Goal: Check status: Check status

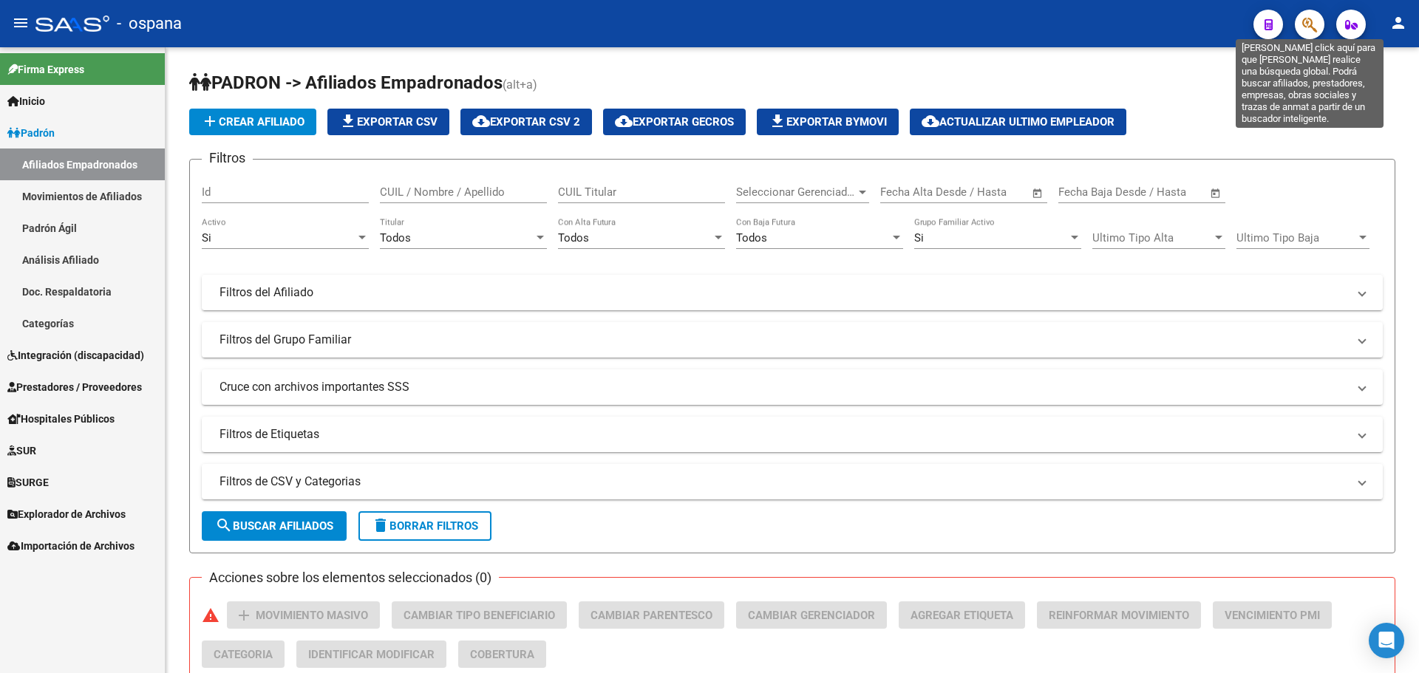
click at [1310, 30] on icon "button" at bounding box center [1310, 24] width 15 height 17
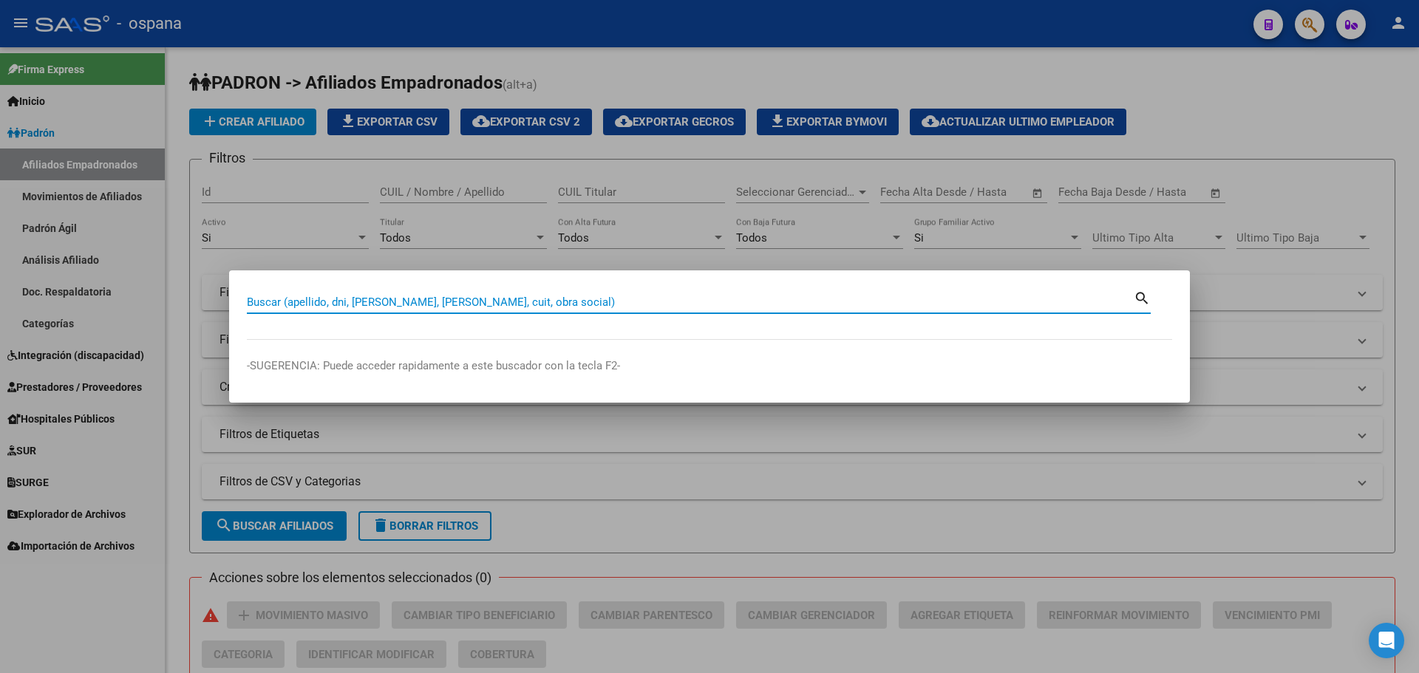
click at [435, 299] on input "Buscar (apellido, dni, [PERSON_NAME], [PERSON_NAME], cuit, obra social)" at bounding box center [690, 302] width 887 height 13
type input "24824150"
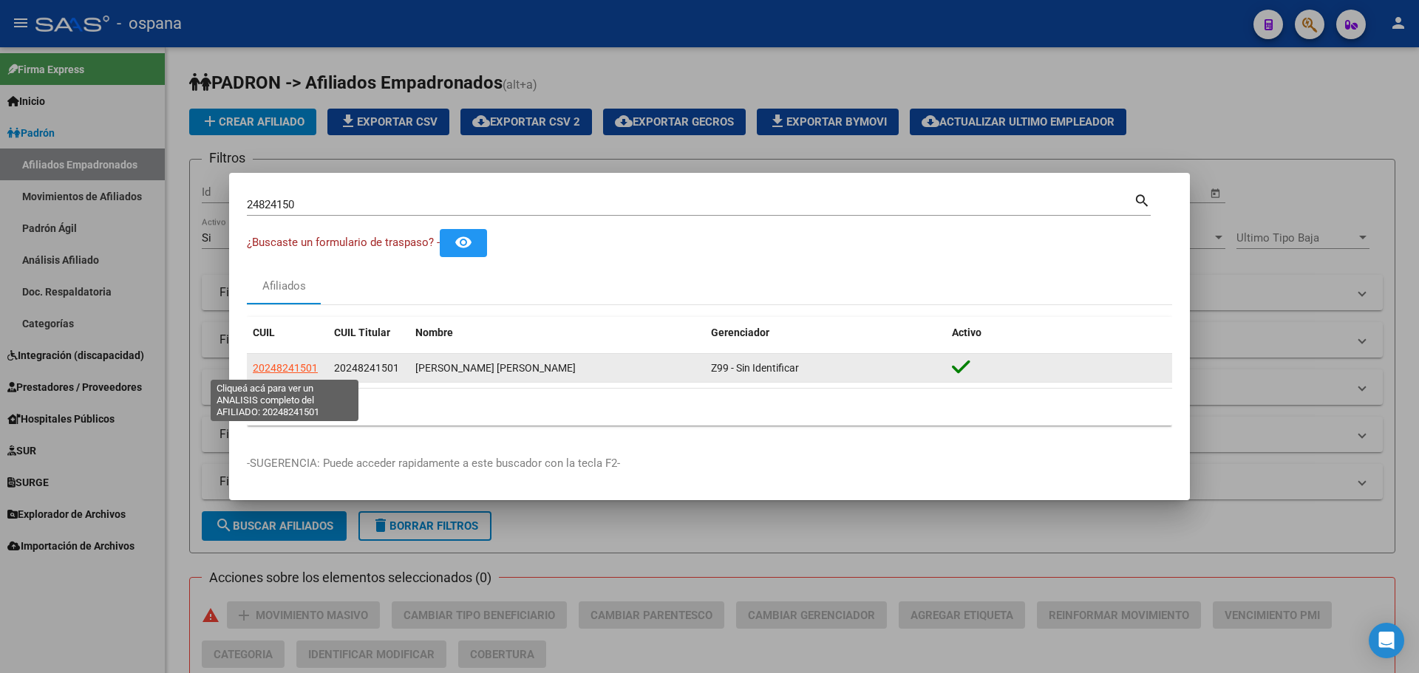
click at [291, 368] on span "20248241501" at bounding box center [285, 368] width 65 height 12
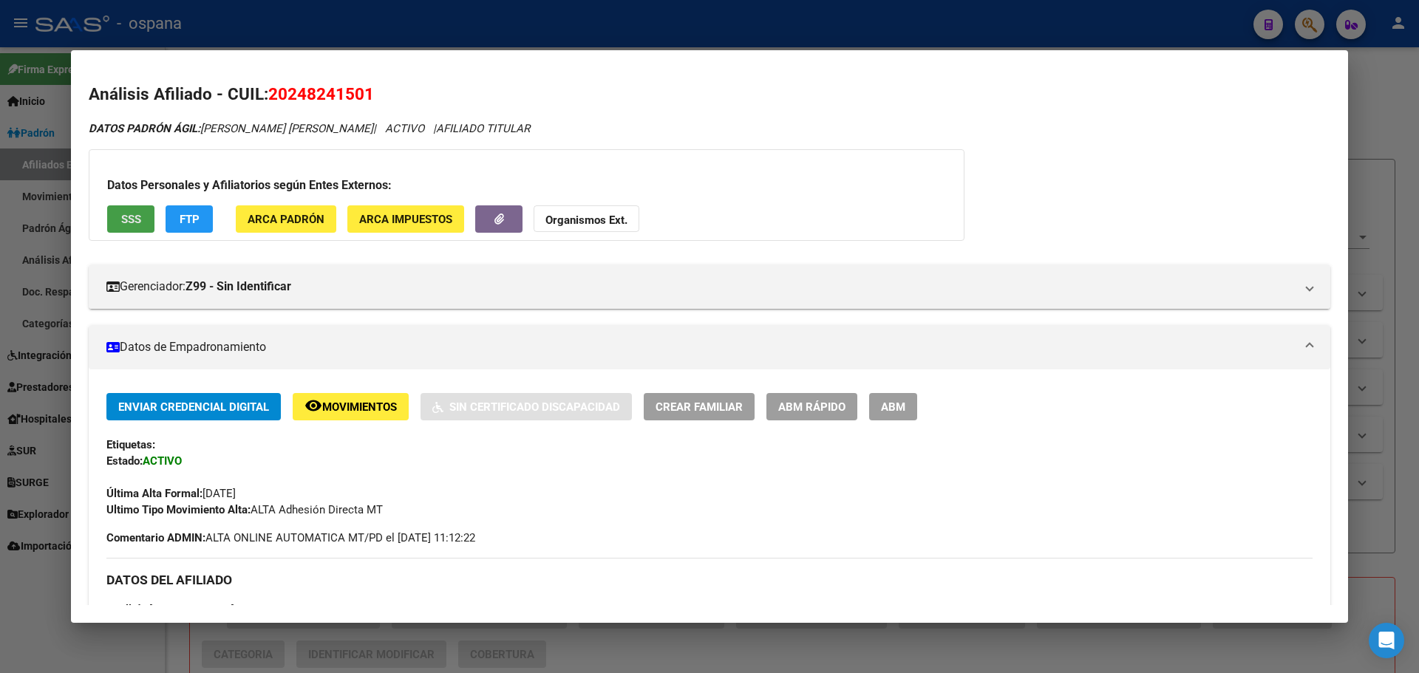
click at [132, 221] on span "SSS" at bounding box center [131, 219] width 20 height 13
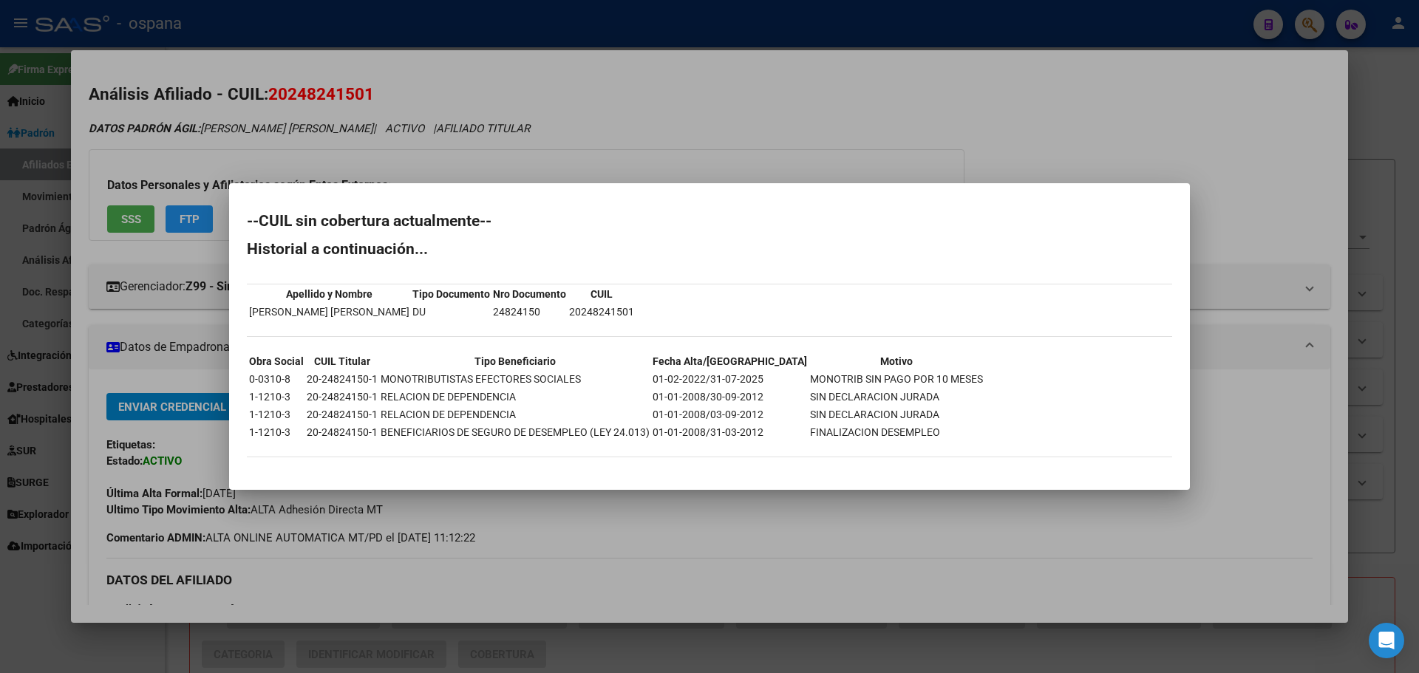
click at [578, 157] on div at bounding box center [709, 336] width 1419 height 673
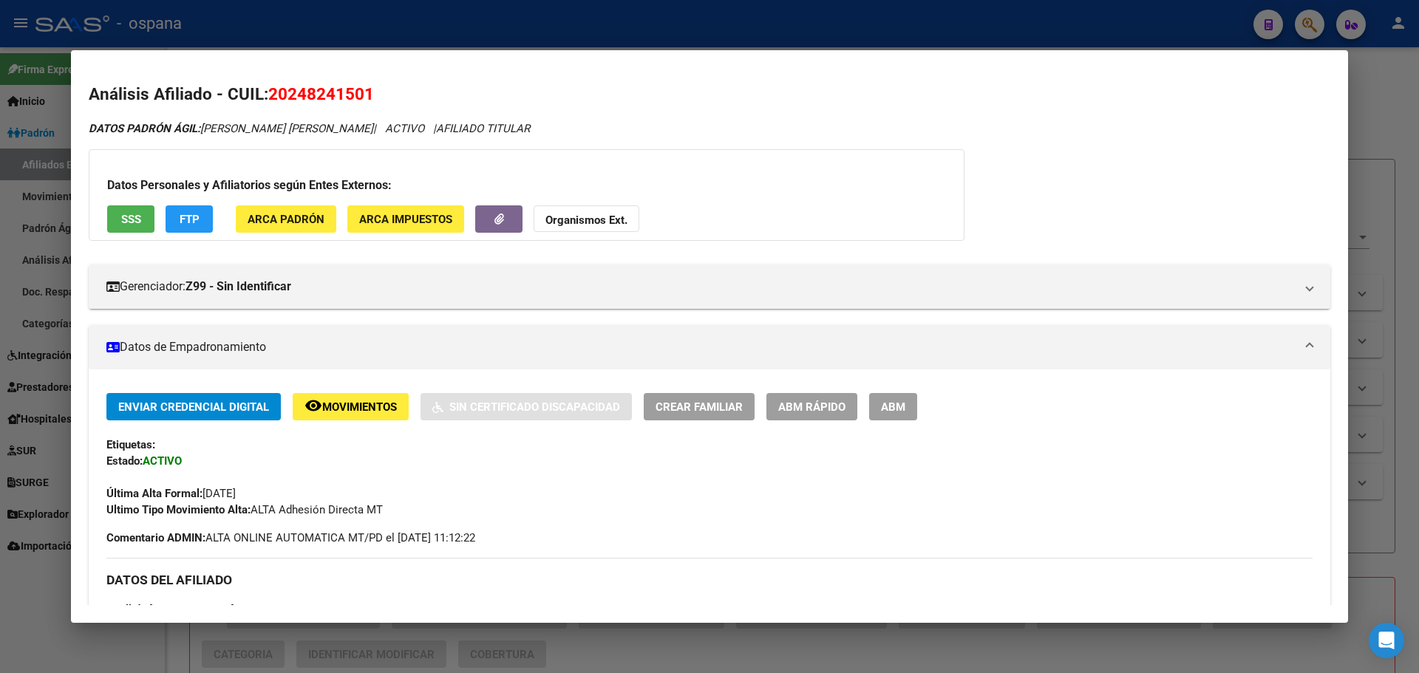
click at [189, 222] on span "FTP" at bounding box center [190, 219] width 20 height 13
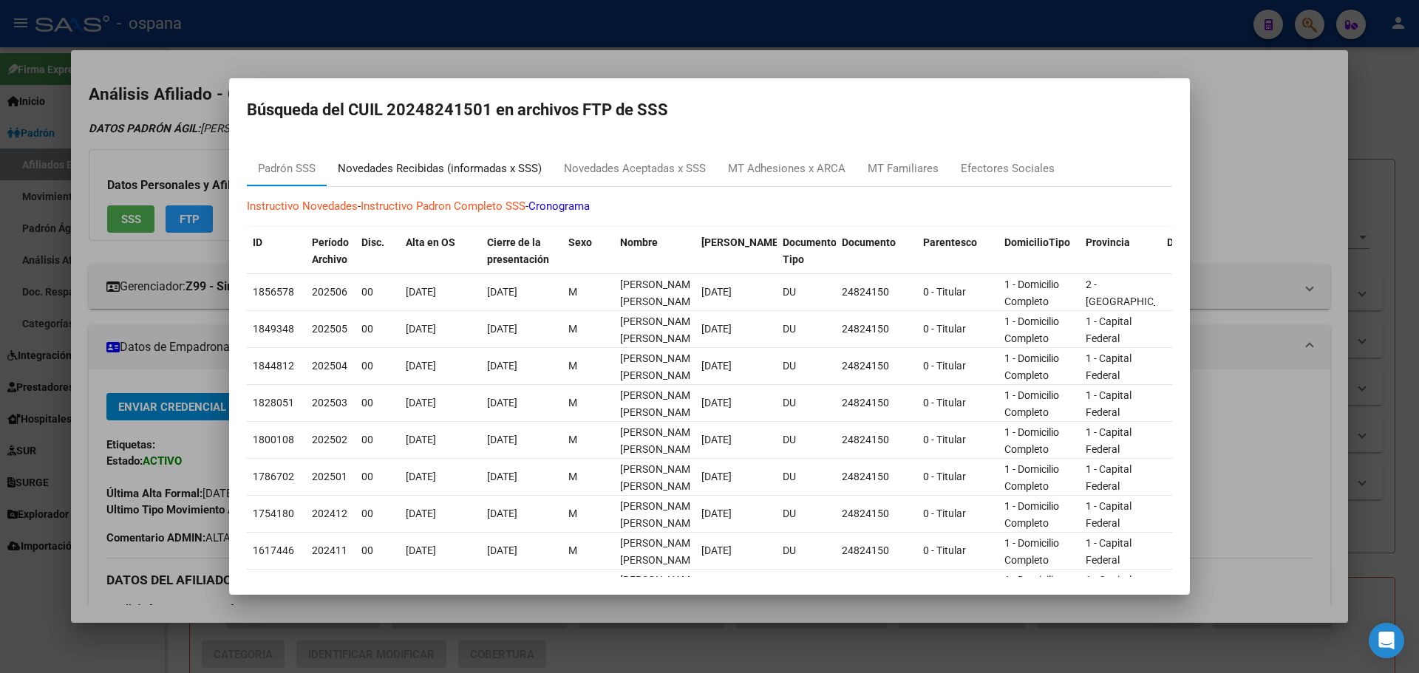
click at [400, 172] on div "Novedades Recibidas (informadas x SSS)" at bounding box center [440, 168] width 204 height 17
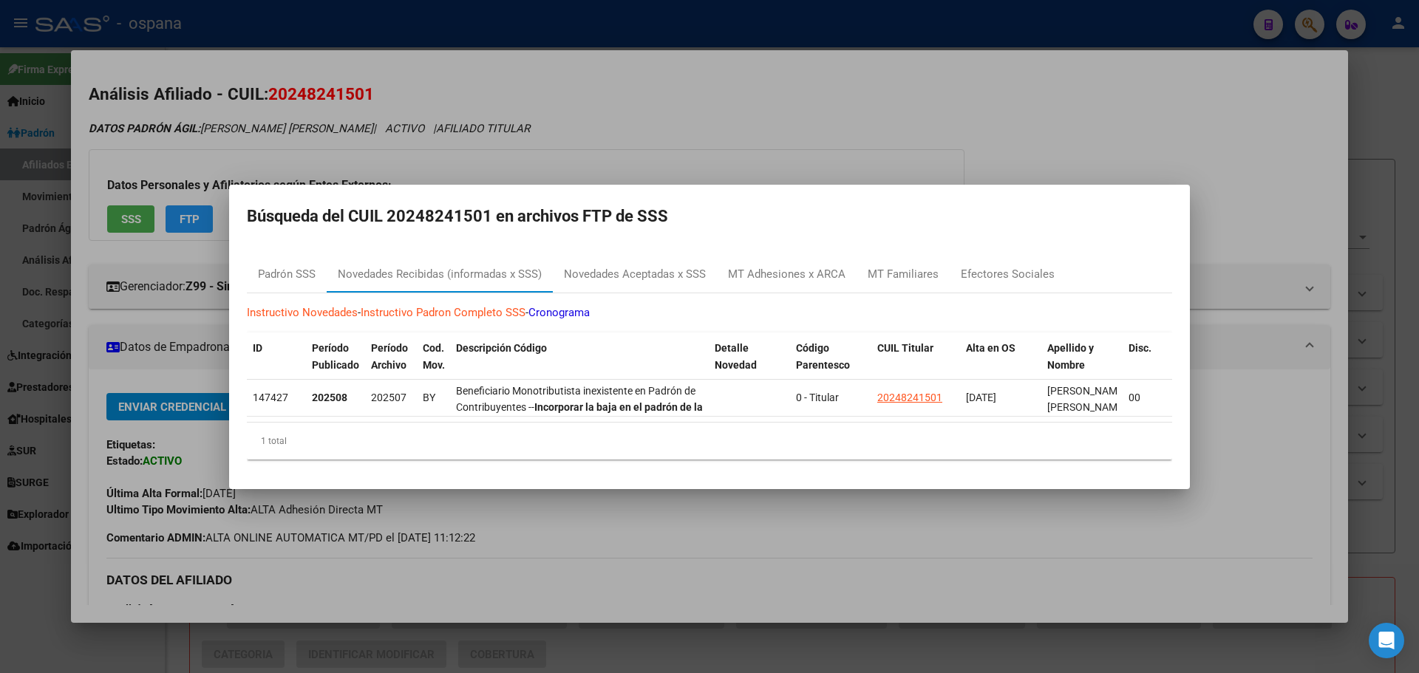
drag, startPoint x: 391, startPoint y: 211, endPoint x: 492, endPoint y: 208, distance: 100.6
click at [492, 208] on h2 "Búsqueda del CUIL 20248241501 en archivos FTP de SSS" at bounding box center [710, 217] width 926 height 28
copy h2 "20248241501"
click at [632, 268] on div "Novedades Aceptadas x SSS" at bounding box center [635, 274] width 142 height 17
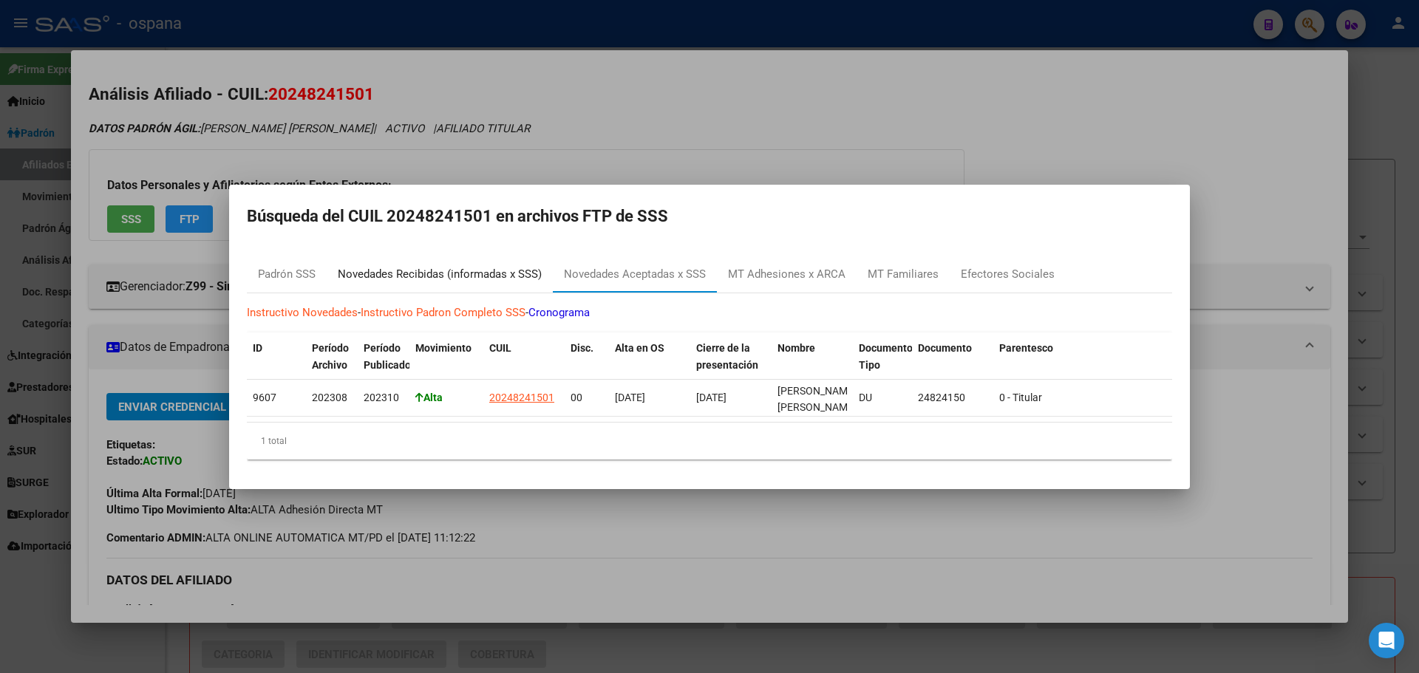
click at [415, 266] on div "Novedades Recibidas (informadas x SSS)" at bounding box center [440, 274] width 204 height 17
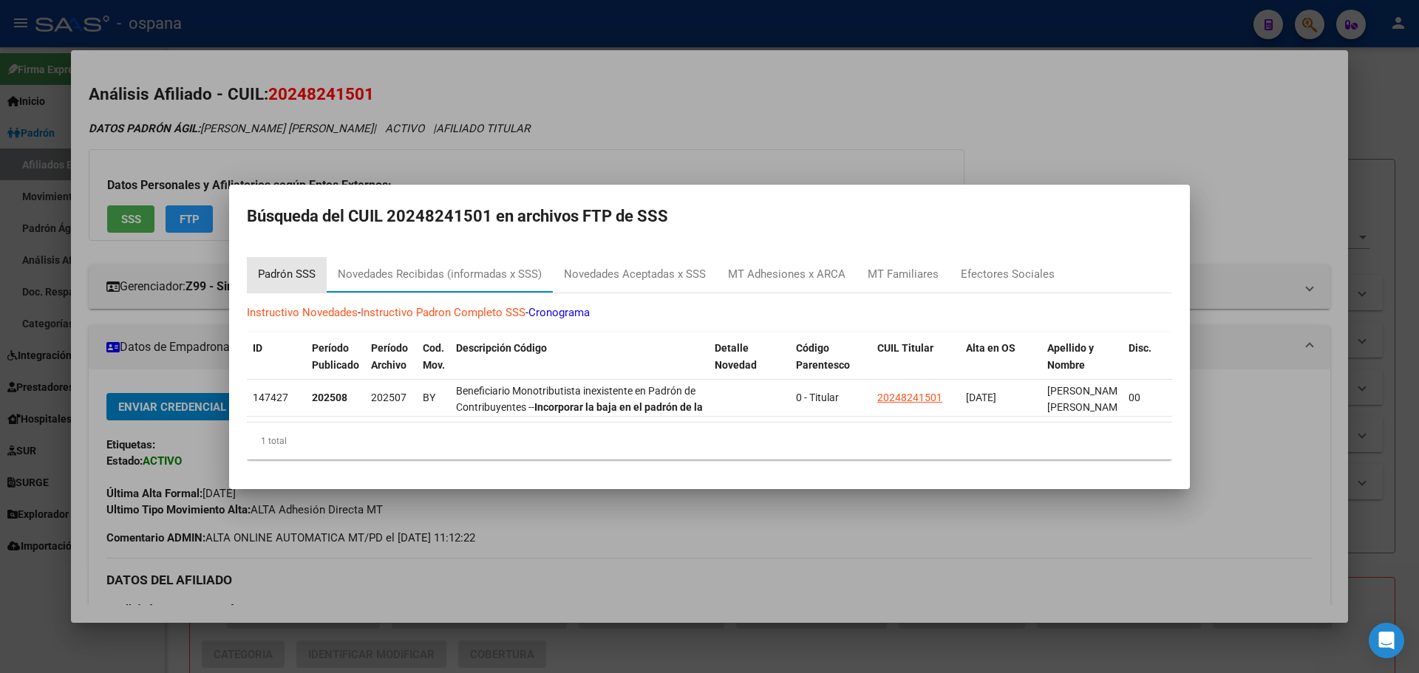
click at [278, 273] on div "Padrón SSS" at bounding box center [287, 274] width 58 height 17
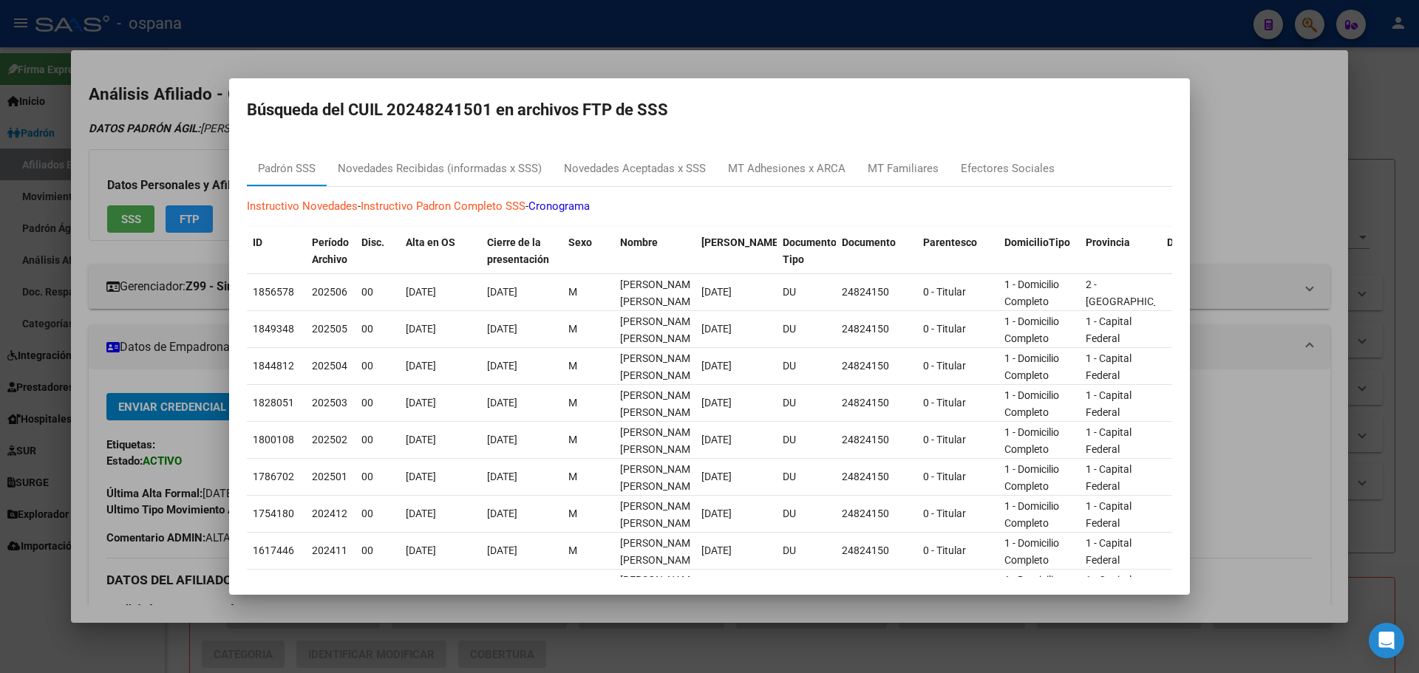
click at [712, 60] on div at bounding box center [709, 336] width 1419 height 673
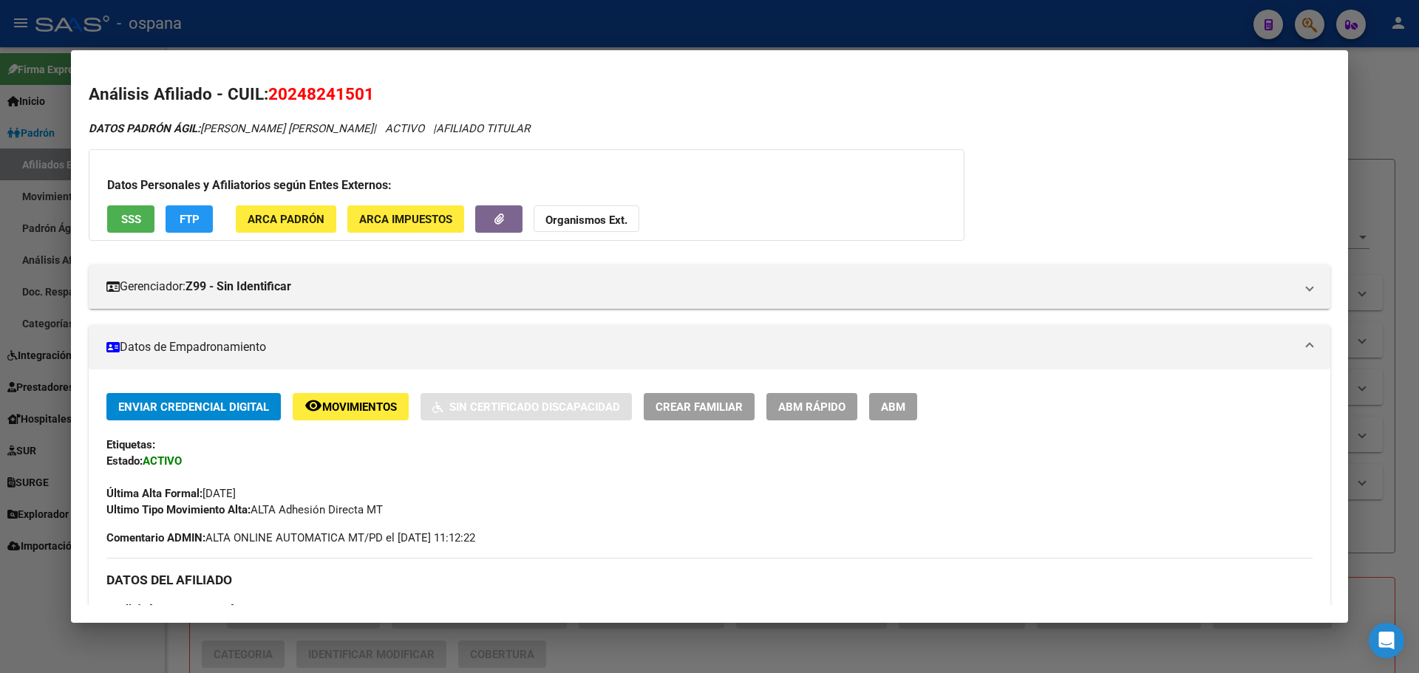
click at [137, 222] on span "SSS" at bounding box center [131, 219] width 20 height 13
